Goal: Task Accomplishment & Management: Use online tool/utility

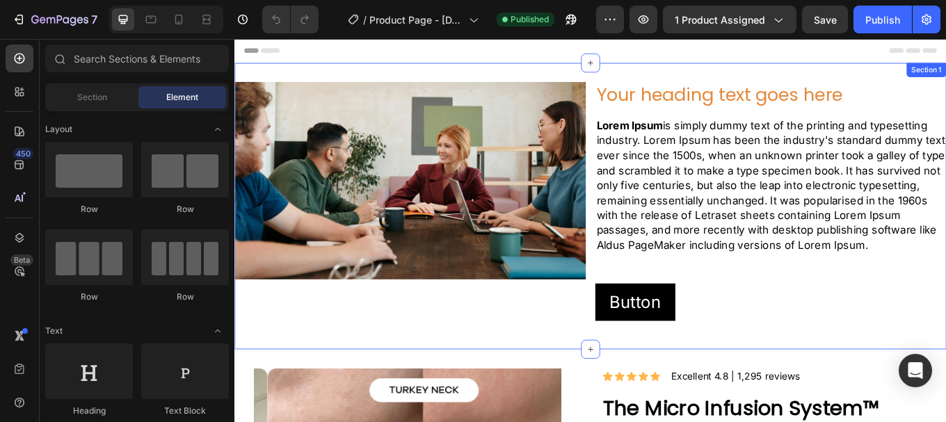
click at [571, 74] on div "Image Your heading text goes here Heading Lorem Ipsum is simply dummy text of t…" at bounding box center [651, 235] width 835 height 336
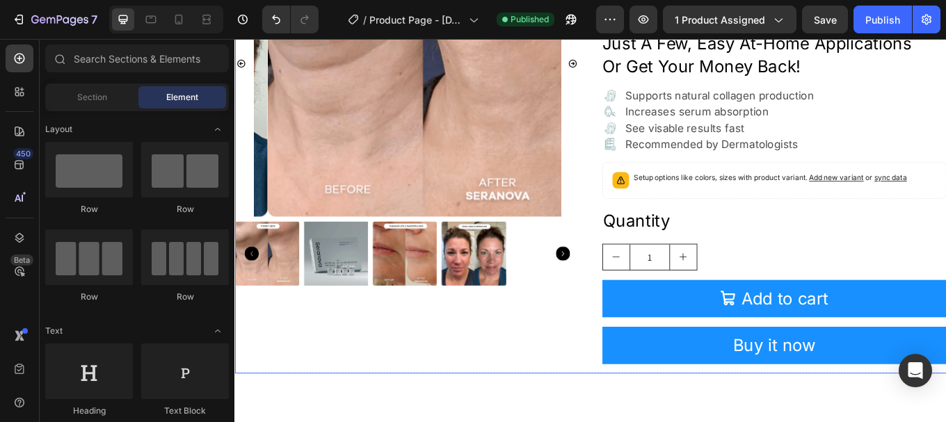
scroll to position [209, 0]
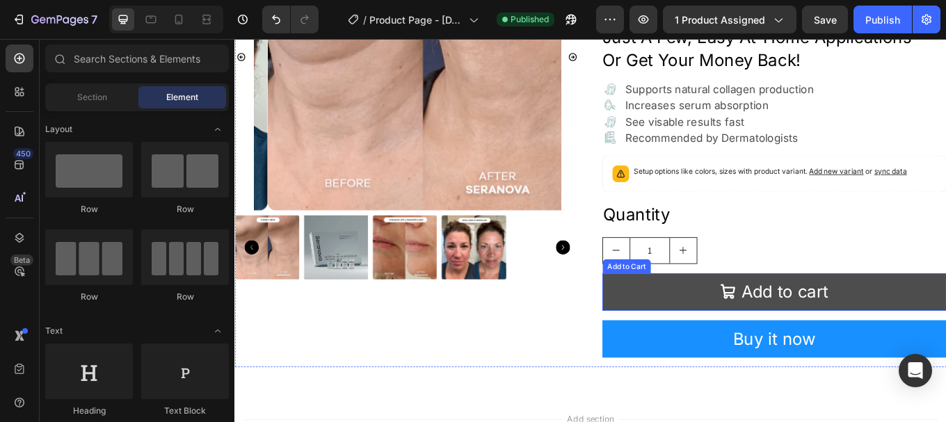
click at [738, 330] on button "Add to cart" at bounding box center [868, 336] width 404 height 44
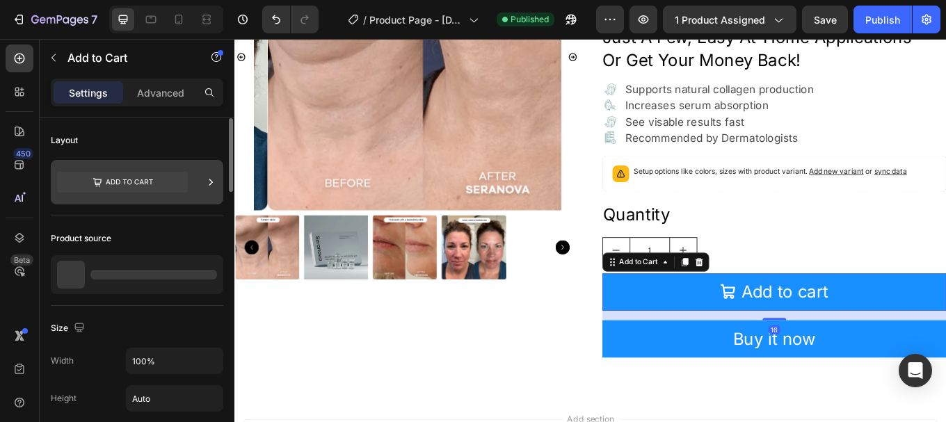
click at [109, 180] on icon at bounding box center [122, 182] width 131 height 21
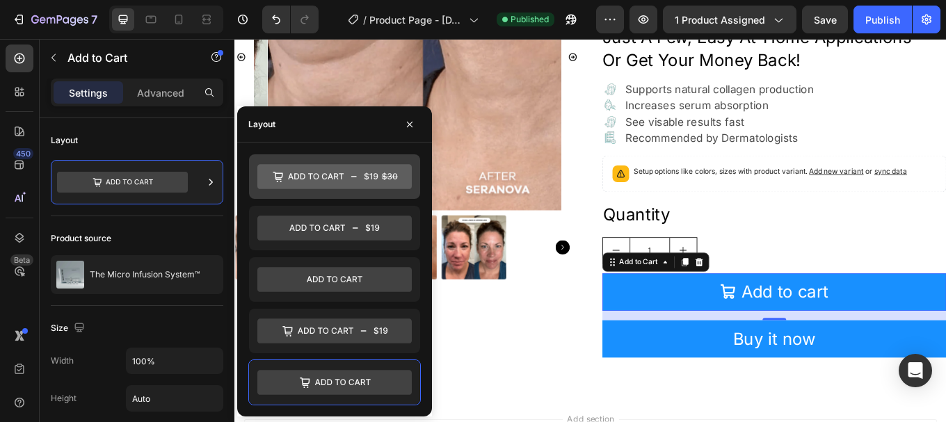
click at [360, 175] on icon at bounding box center [334, 176] width 154 height 25
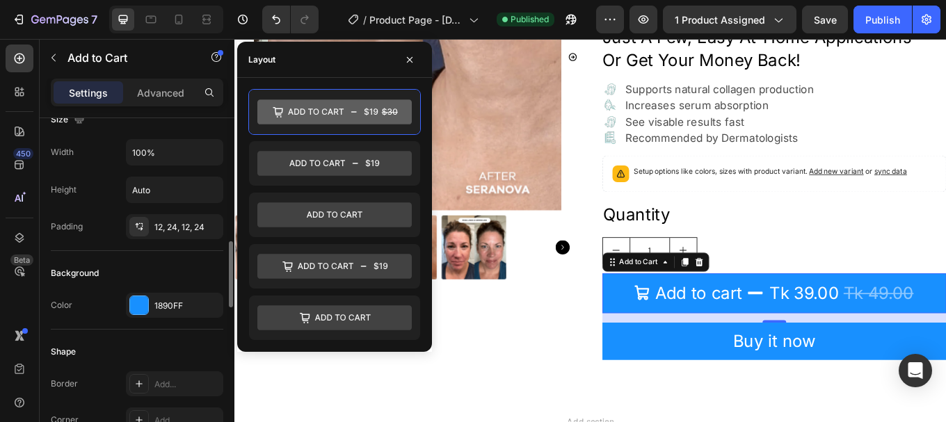
scroll to position [487, 0]
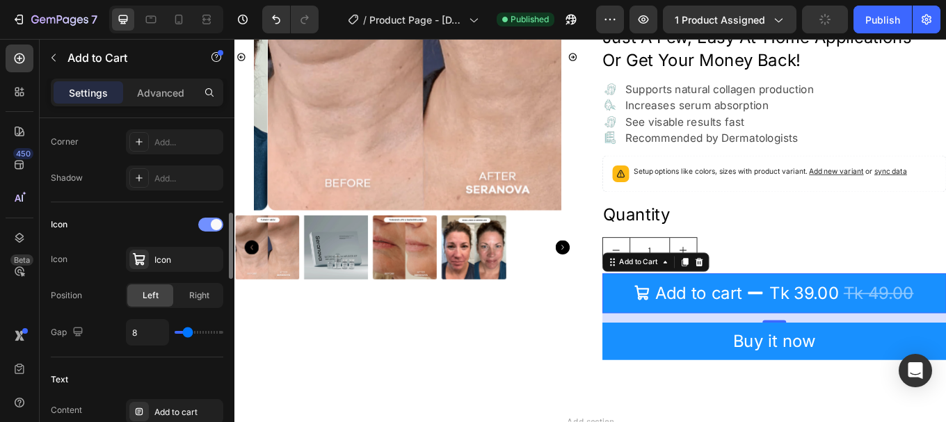
click at [207, 219] on div at bounding box center [210, 225] width 25 height 14
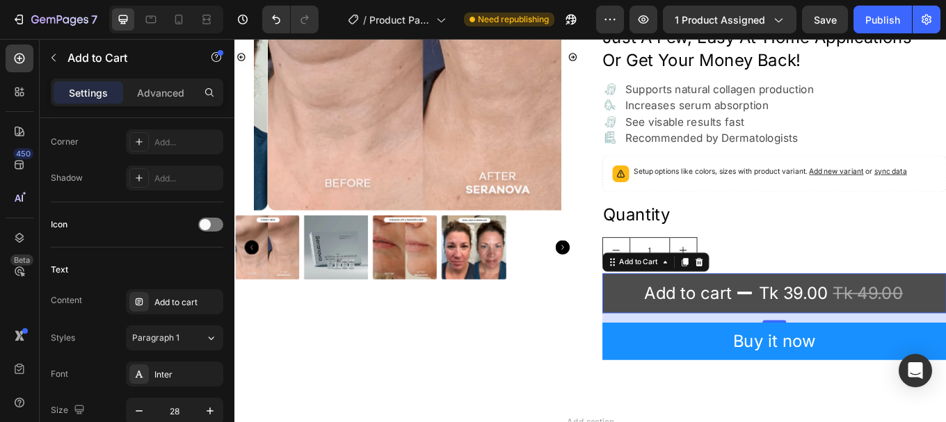
click at [680, 330] on button "Add to cart Tk 39.00 Tk 49.00" at bounding box center [868, 337] width 404 height 47
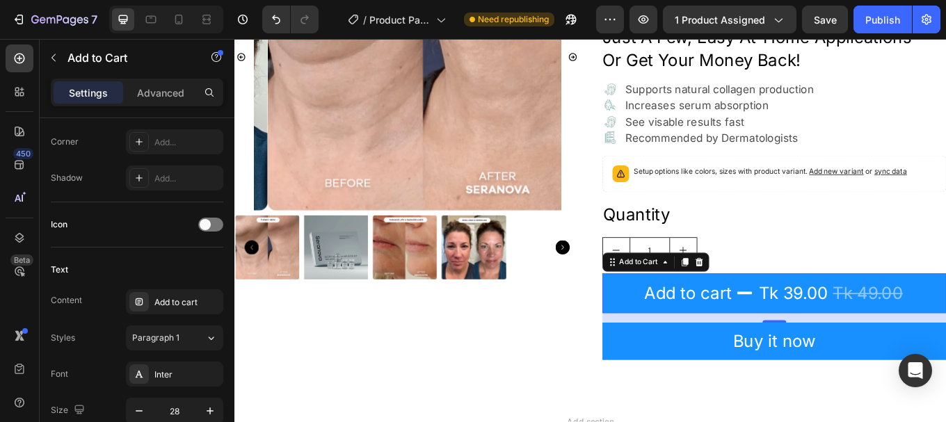
scroll to position [209, 0]
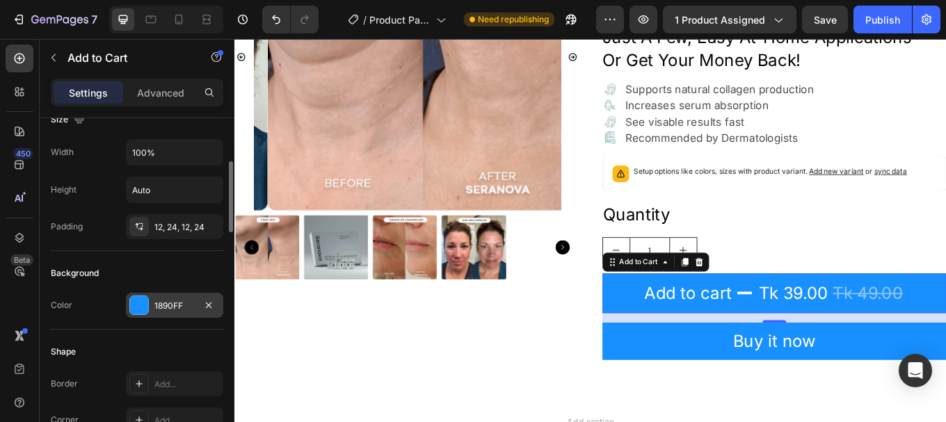
click at [139, 303] on div at bounding box center [139, 305] width 18 height 18
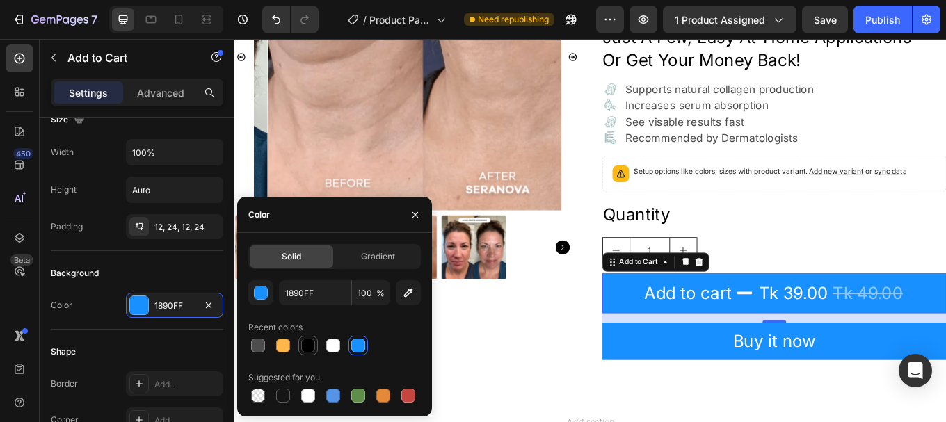
click at [307, 346] on div at bounding box center [308, 346] width 14 height 14
type input "000000"
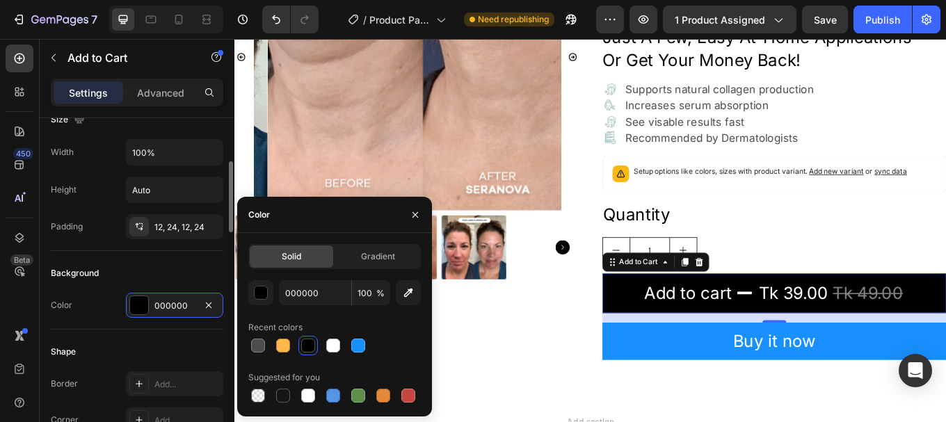
click at [118, 338] on div "Shape Border Add... Corner Add... Shadow Add..." at bounding box center [137, 405] width 173 height 151
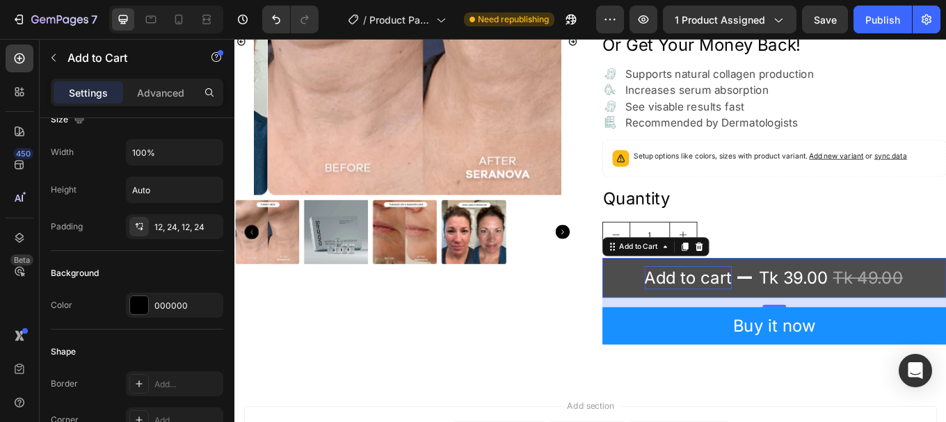
scroll to position [348, 0]
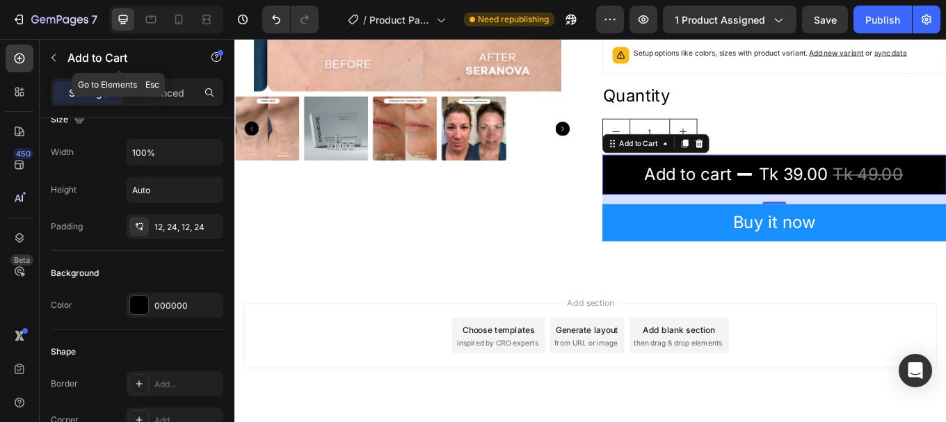
click at [57, 52] on button "button" at bounding box center [53, 58] width 22 height 22
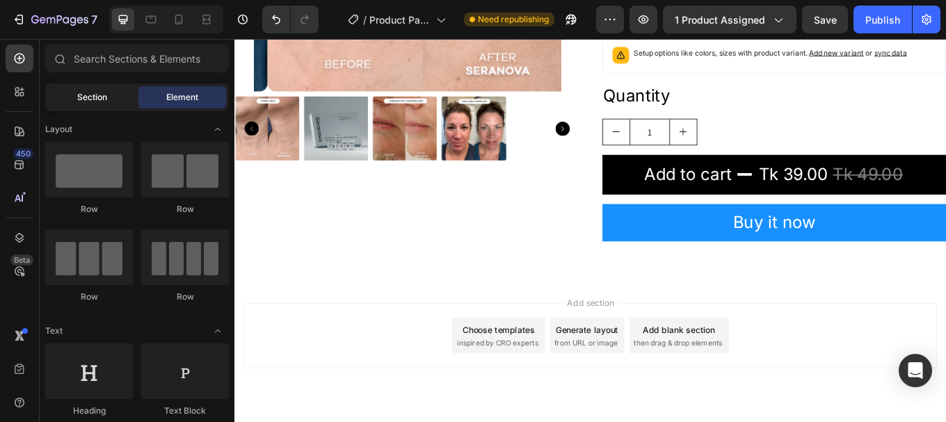
click at [106, 98] on span "Section" at bounding box center [92, 97] width 30 height 13
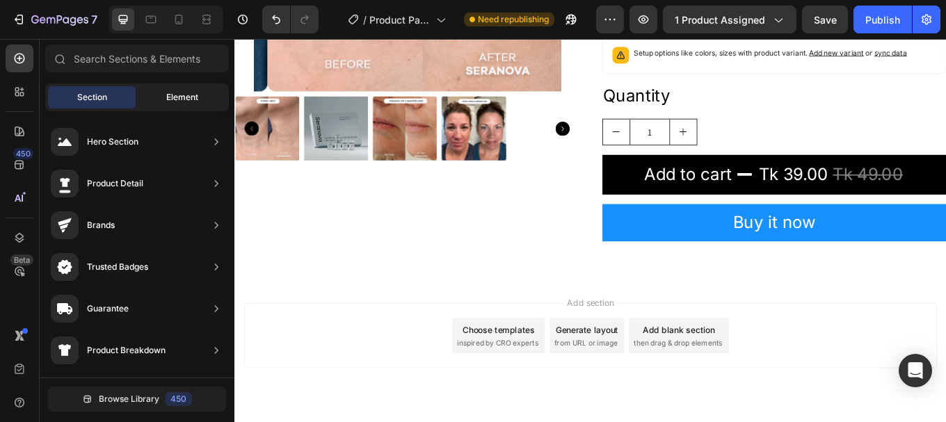
click at [169, 98] on span "Element" at bounding box center [182, 97] width 32 height 13
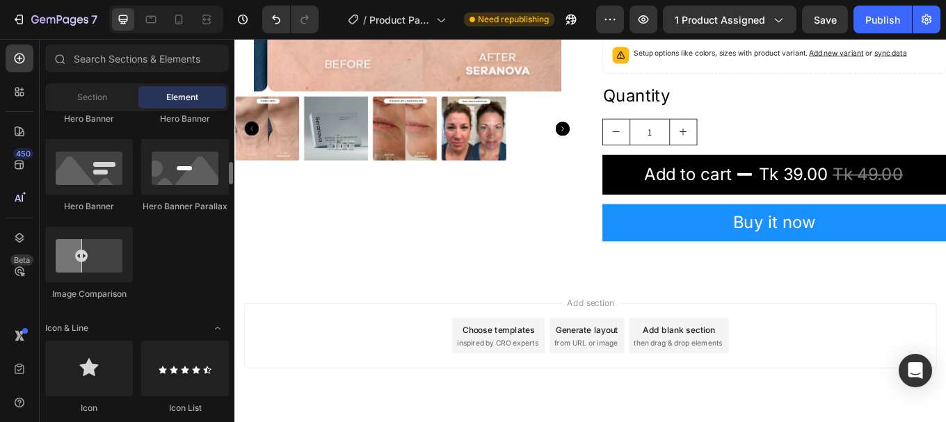
scroll to position [1044, 0]
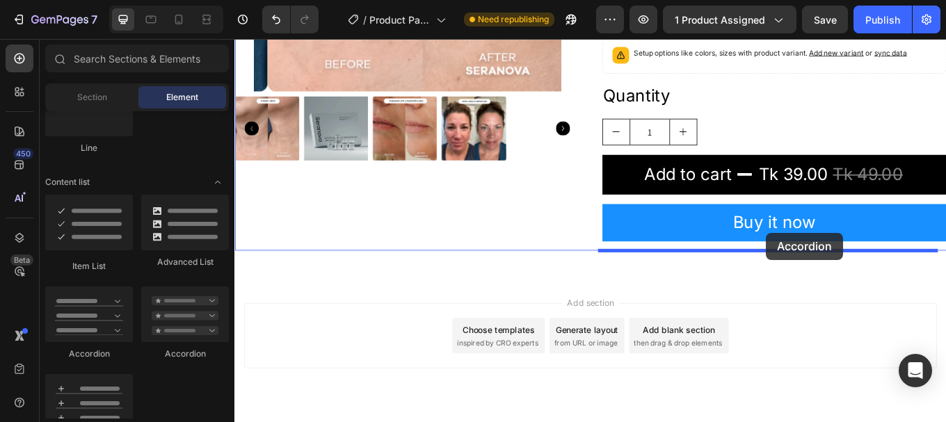
drag, startPoint x: 427, startPoint y: 347, endPoint x: 858, endPoint y: 266, distance: 438.9
